Goal: Find specific page/section

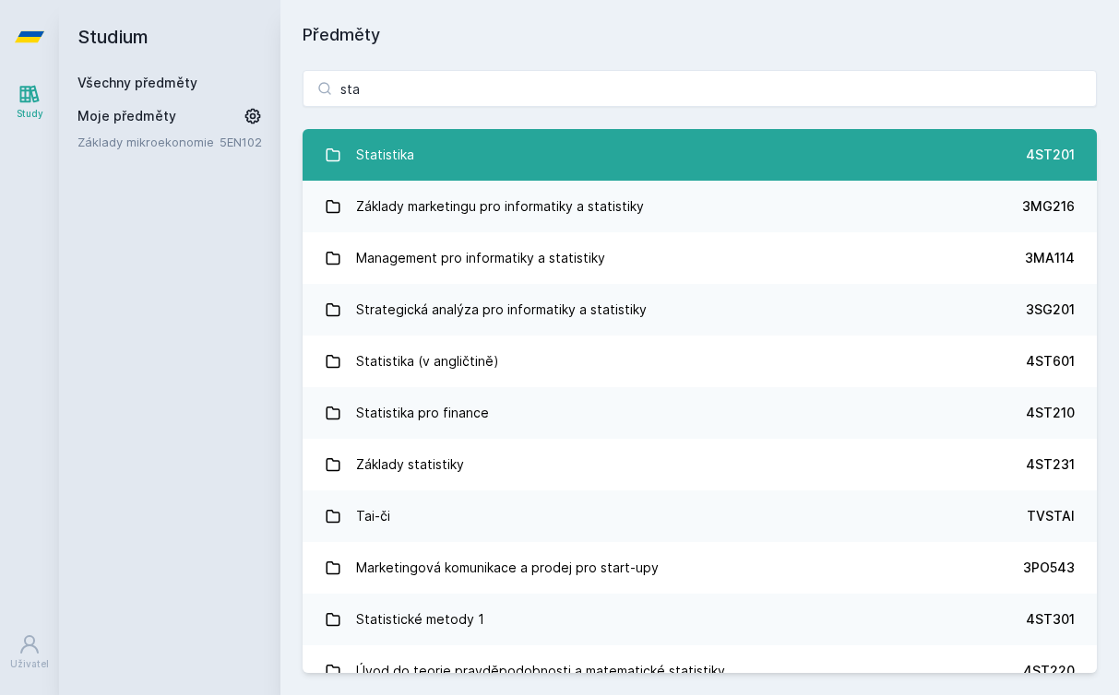
type input "sta"
click at [522, 167] on link "Statistika 4ST201" at bounding box center [700, 155] width 794 height 52
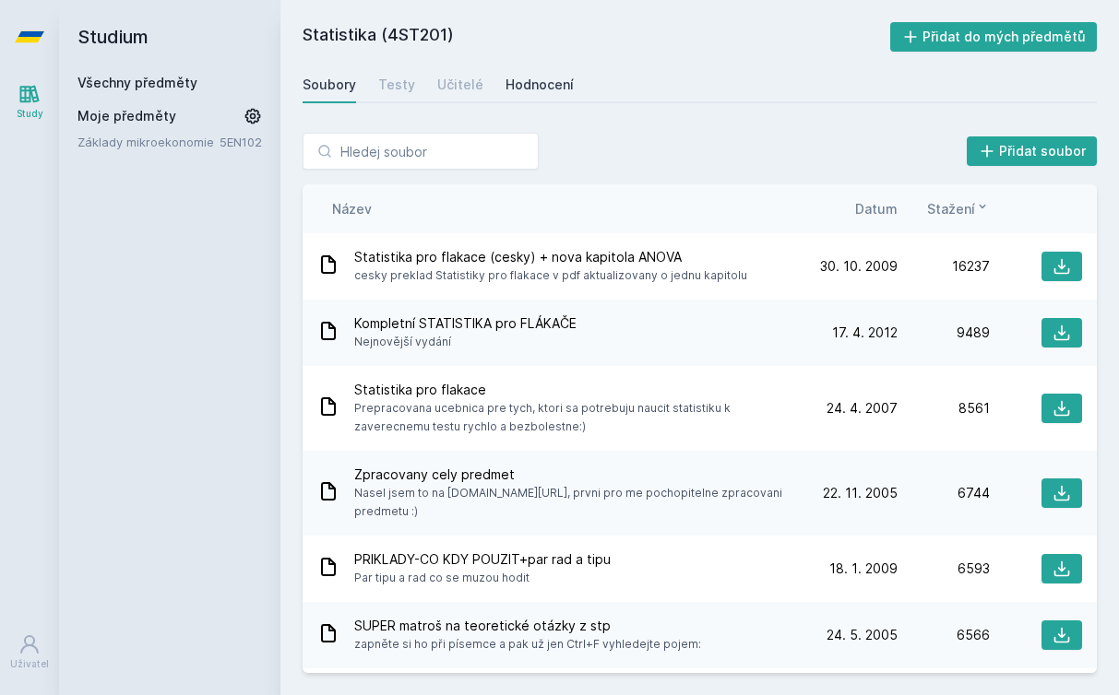
click at [514, 88] on div "Hodnocení" at bounding box center [539, 85] width 68 height 18
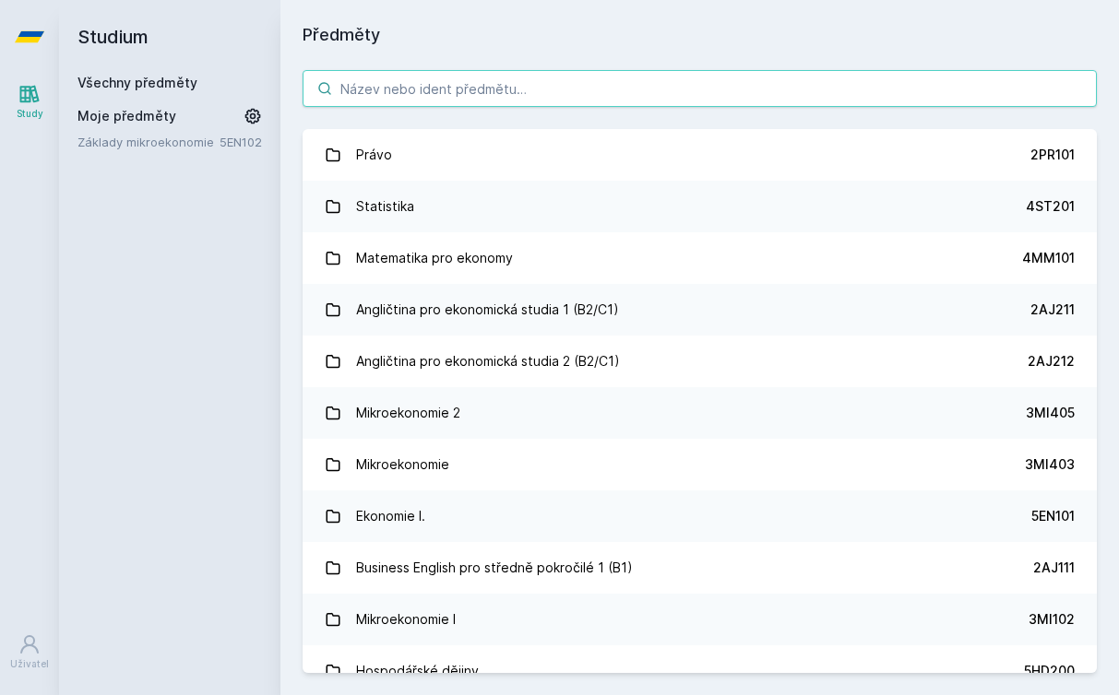
click at [386, 89] on input "search" at bounding box center [700, 88] width 794 height 37
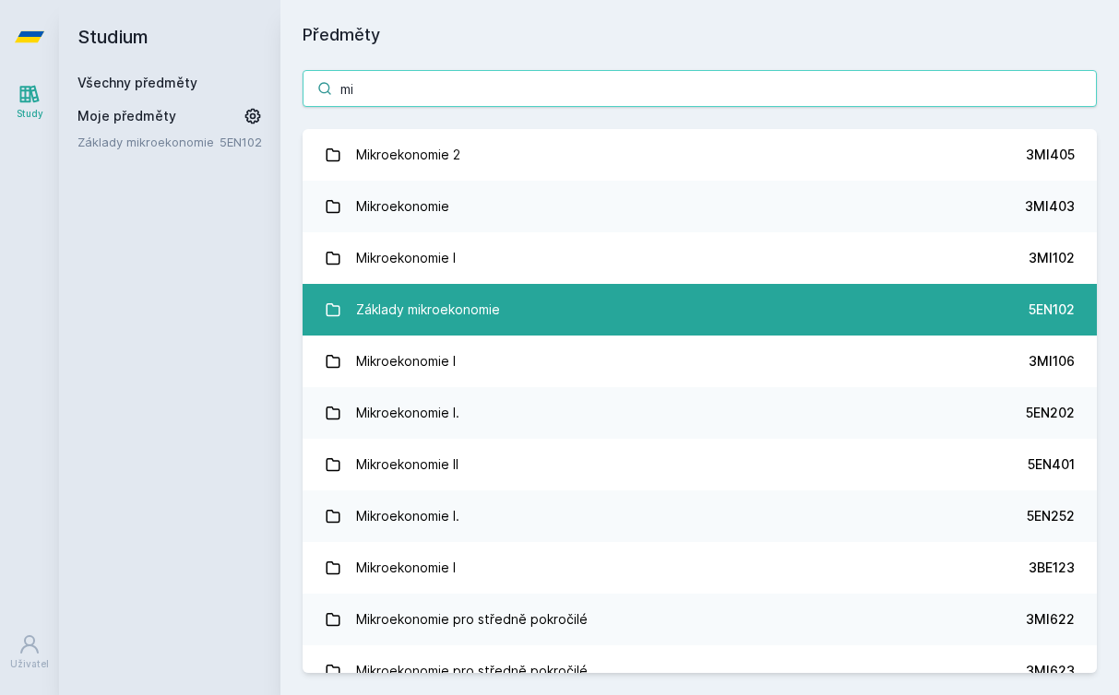
type input "m"
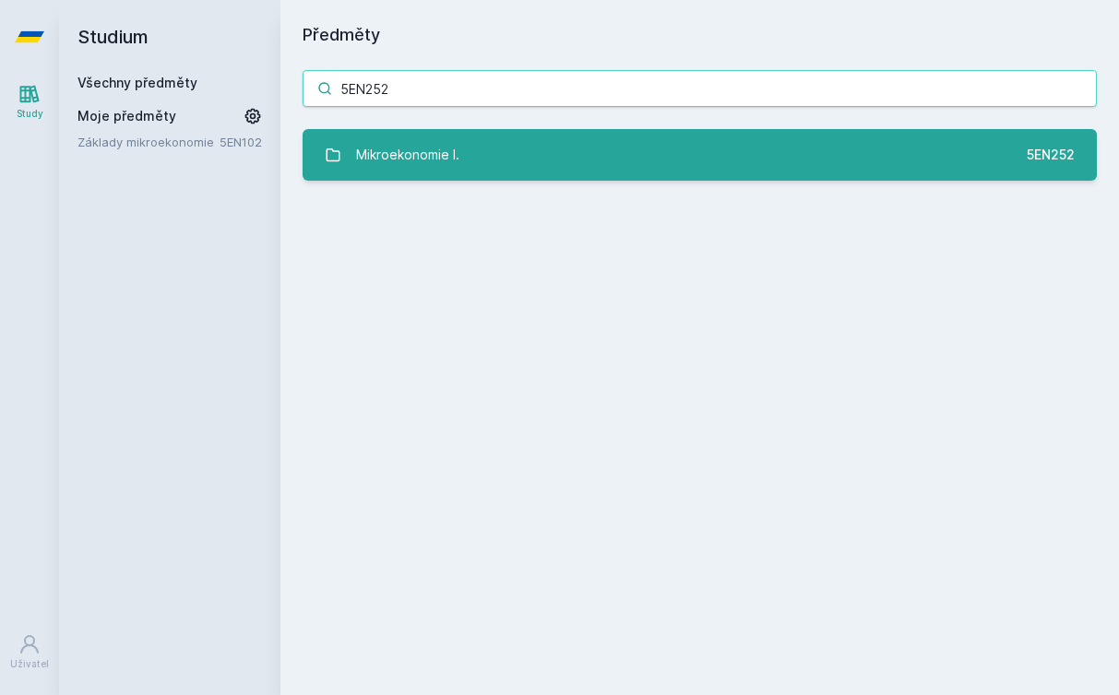
type input "5EN252"
click at [901, 138] on link "Mikroekonomie I. 5EN252" at bounding box center [700, 155] width 794 height 52
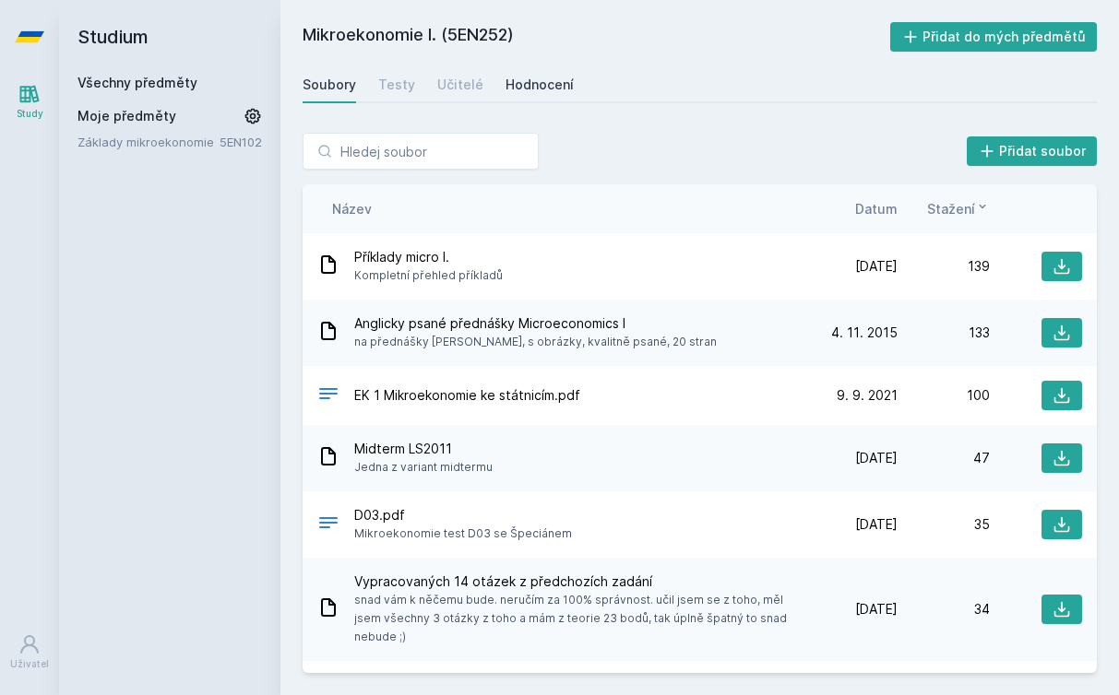
click at [561, 86] on div "Hodnocení" at bounding box center [539, 85] width 68 height 18
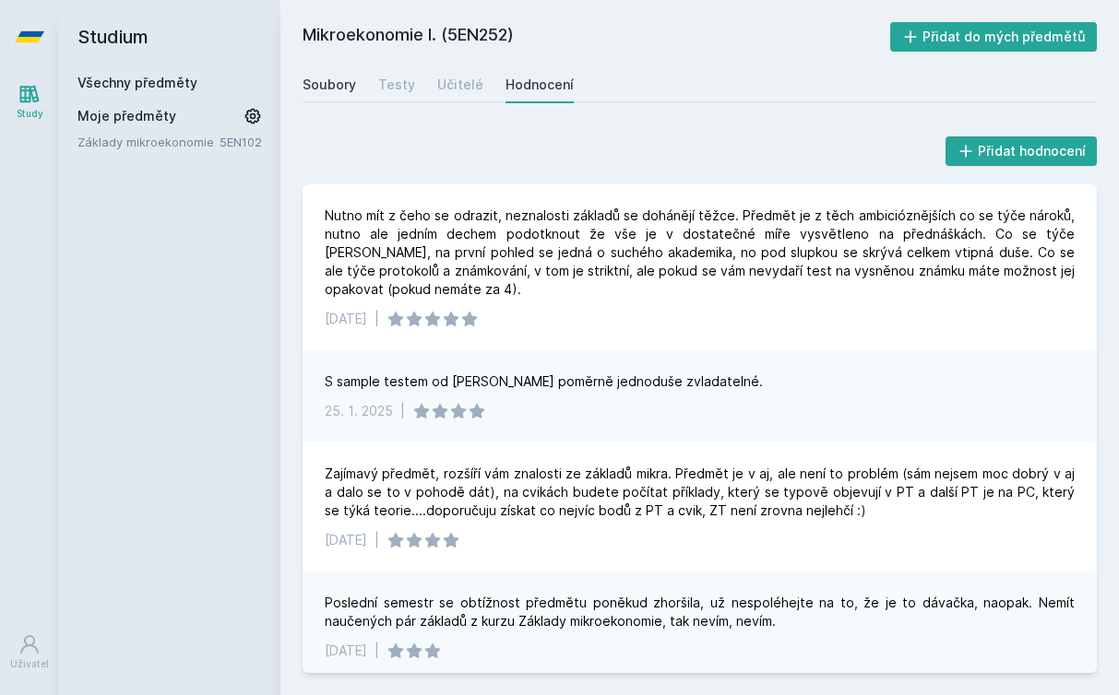
click at [312, 89] on div "Soubory" at bounding box center [329, 85] width 53 height 18
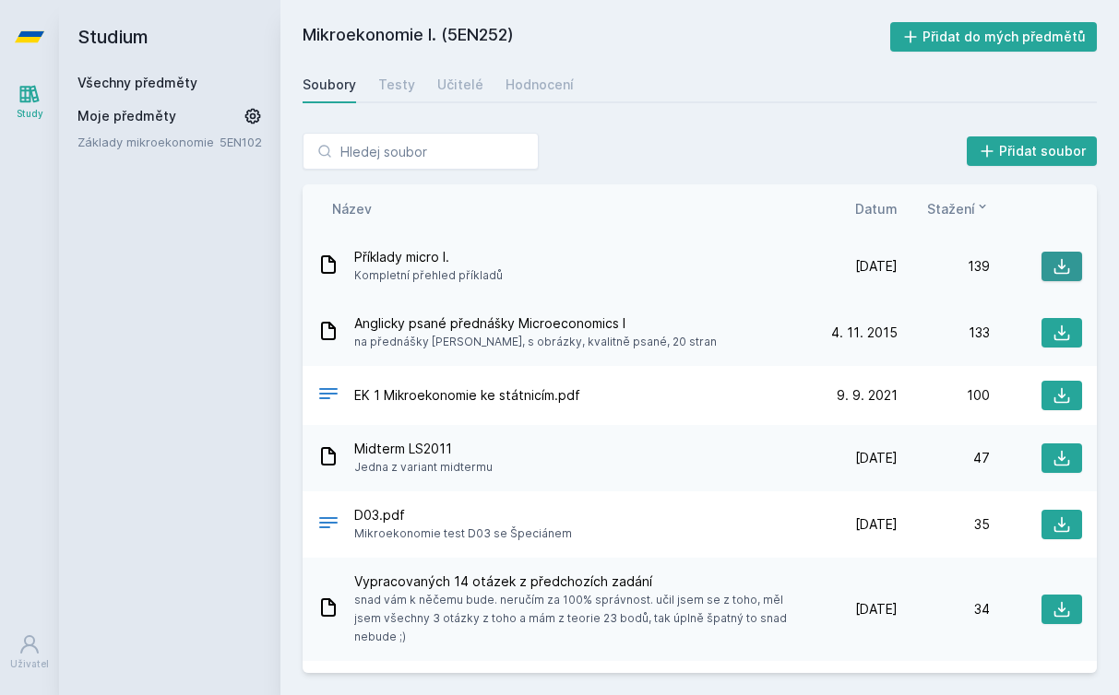
click at [1067, 270] on icon at bounding box center [1061, 266] width 18 height 18
